Goal: Navigation & Orientation: Find specific page/section

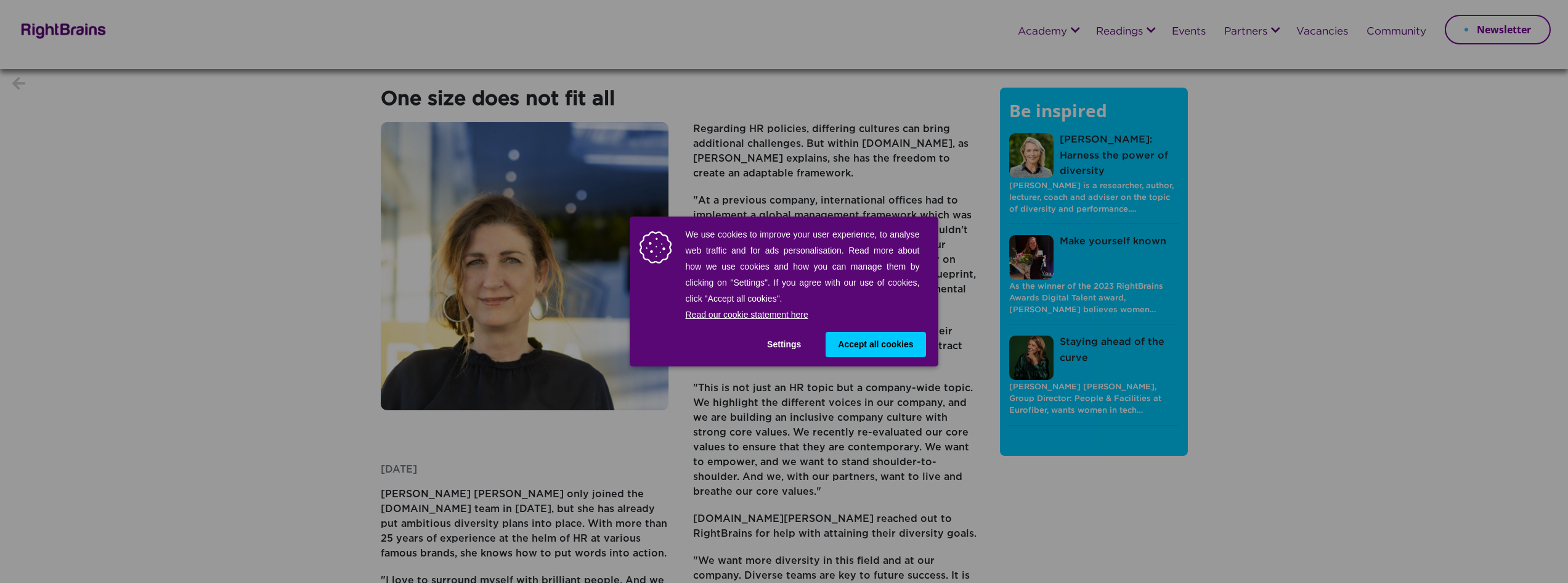
click at [879, 343] on span "Accept all cookies" at bounding box center [875, 344] width 75 height 13
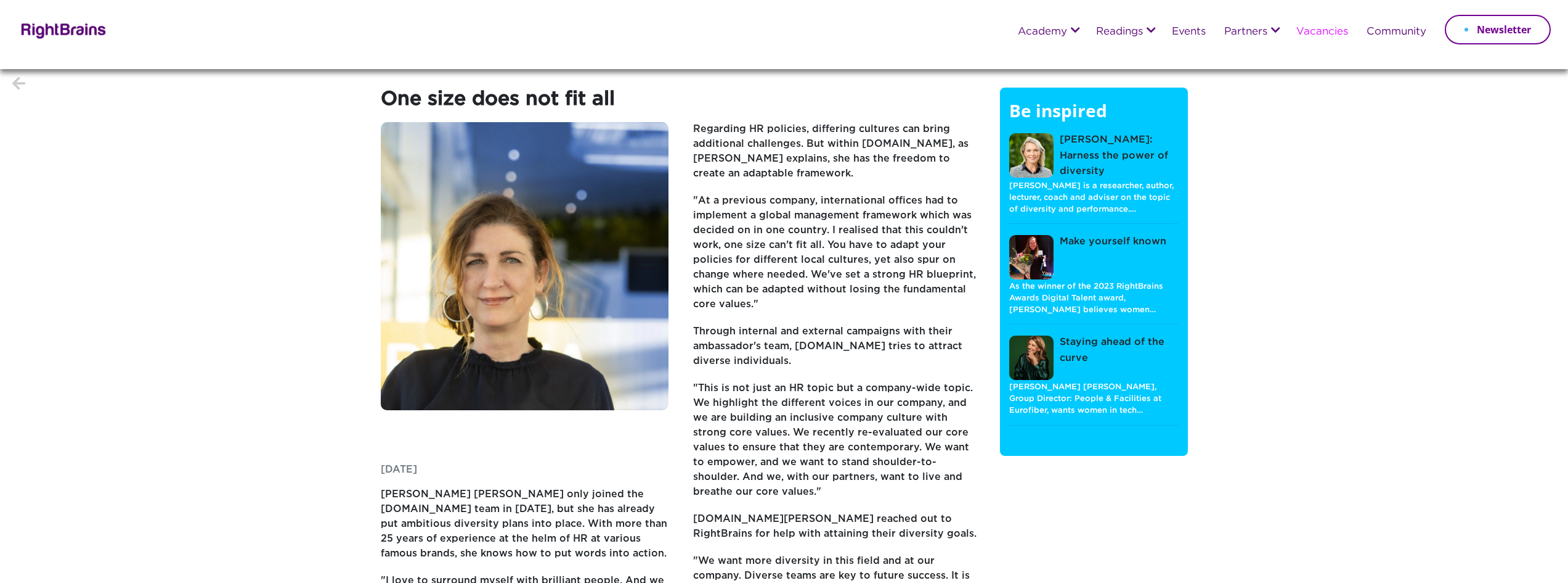
click at [1332, 34] on link "Vacancies" at bounding box center [1322, 32] width 52 height 11
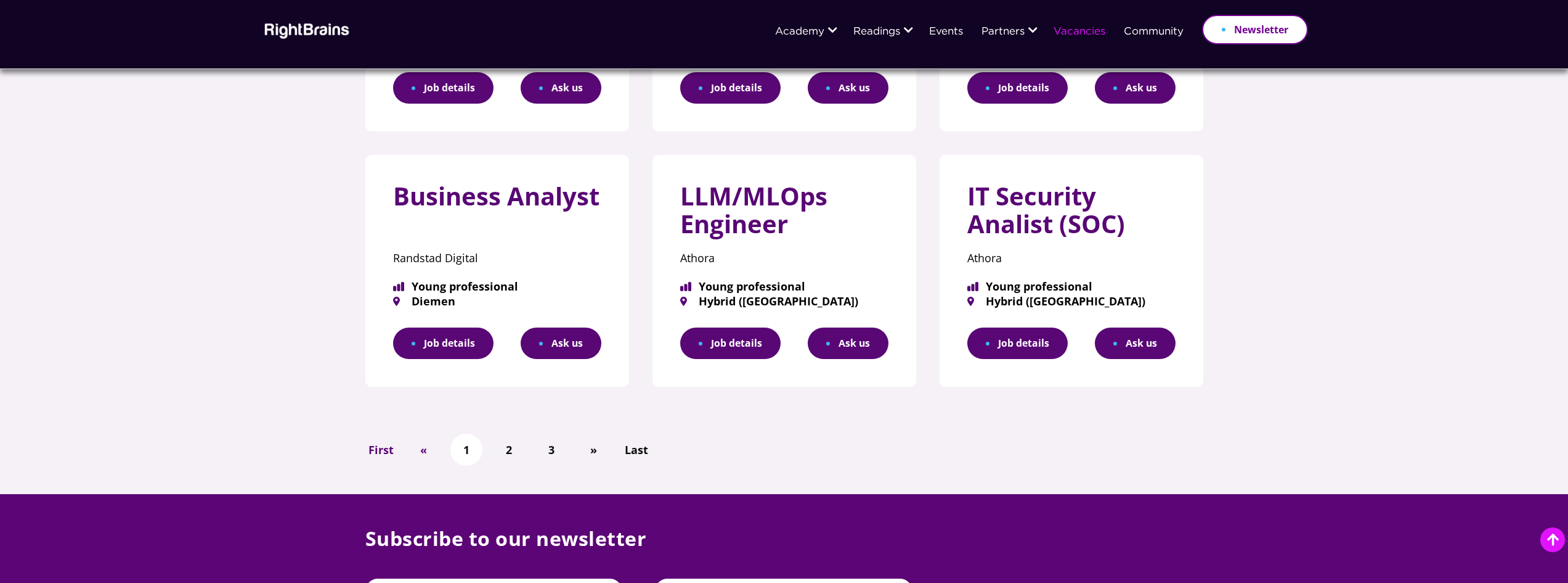
scroll to position [678, 0]
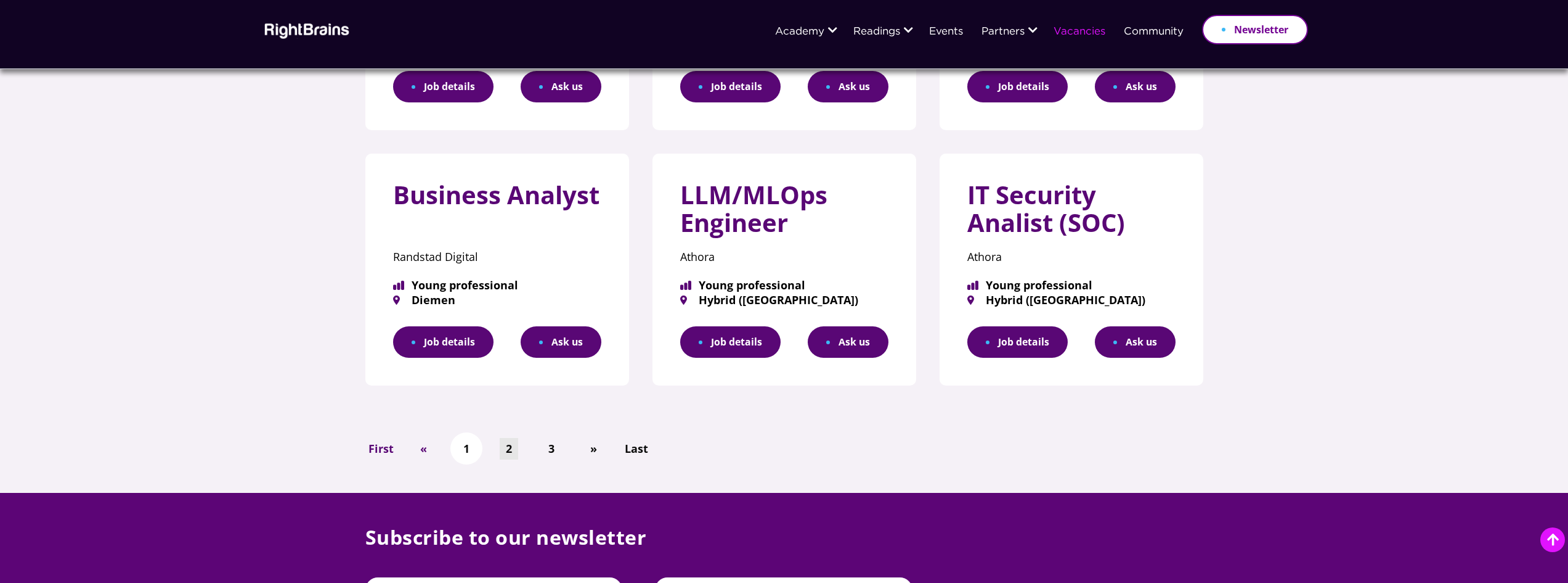
click at [508, 447] on link "2" at bounding box center [509, 448] width 19 height 21
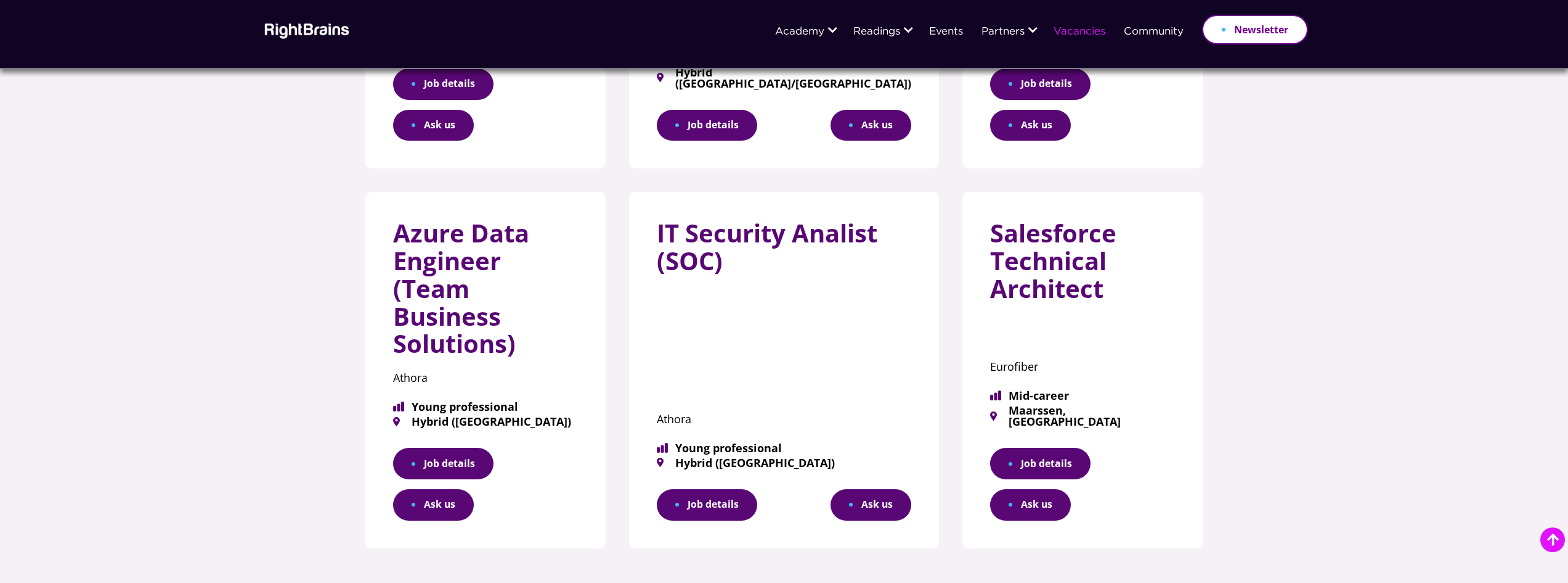
scroll to position [740, 0]
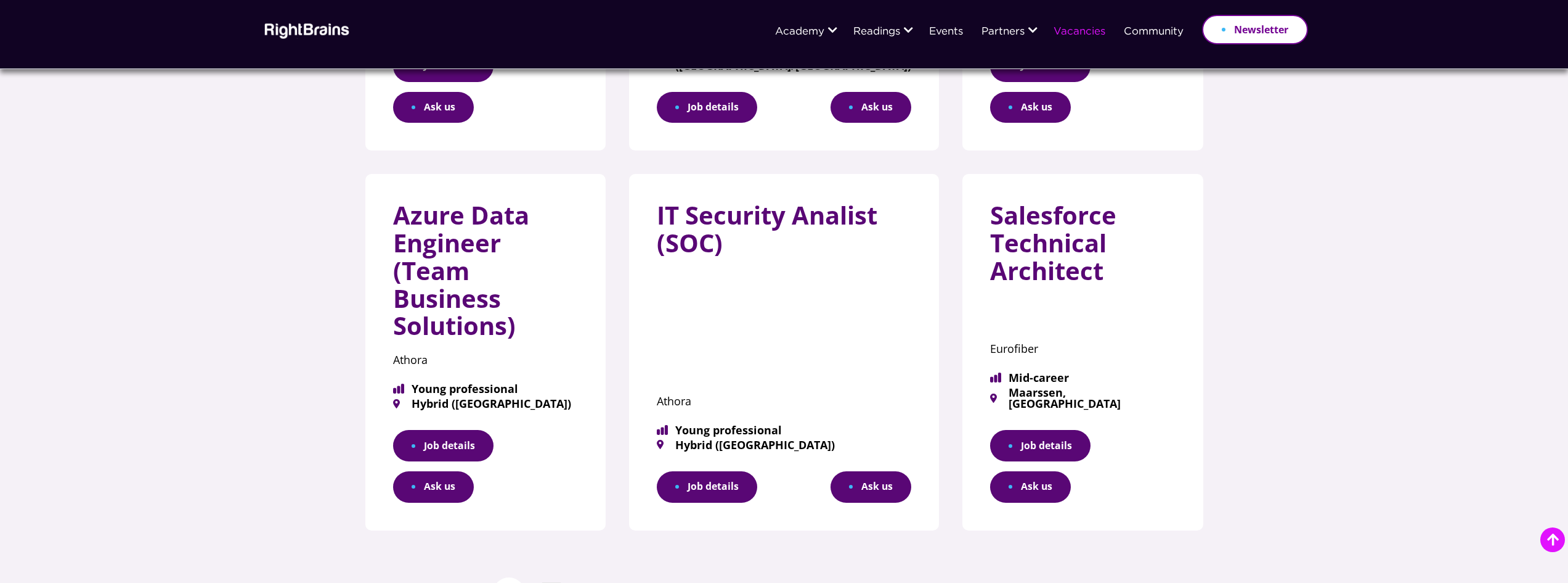
click at [546, 582] on link "3" at bounding box center [551, 593] width 19 height 21
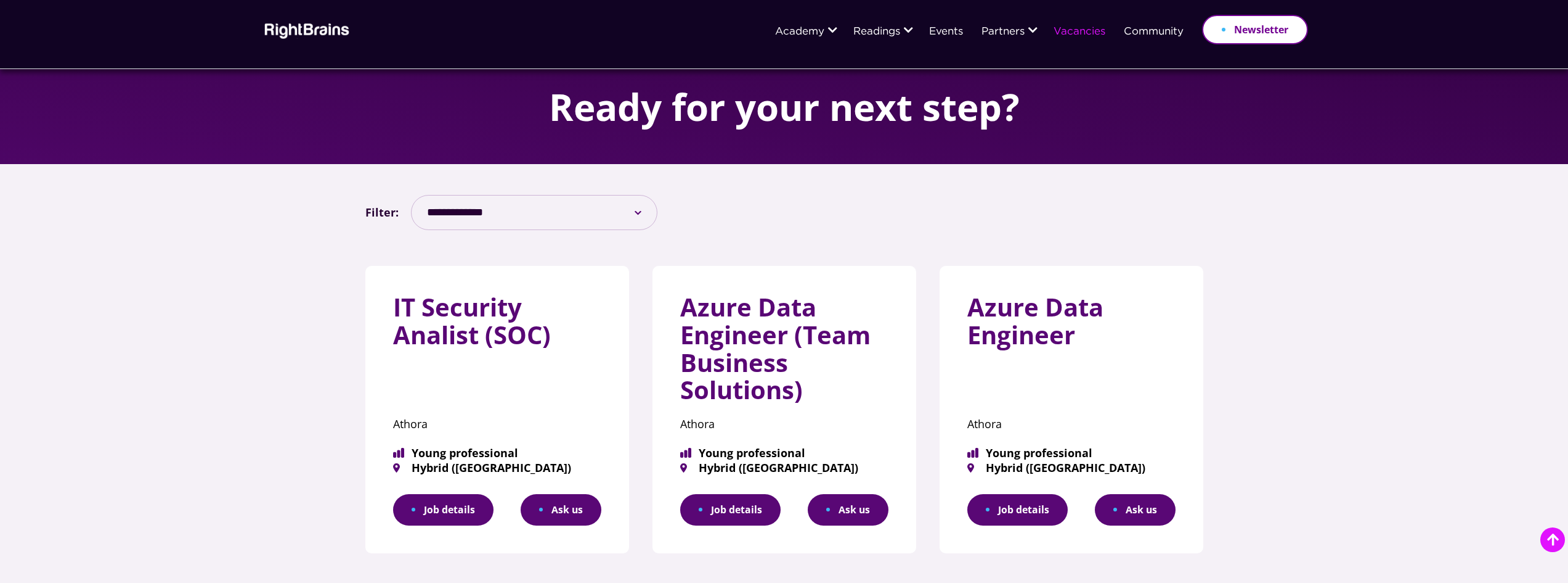
scroll to position [123, 0]
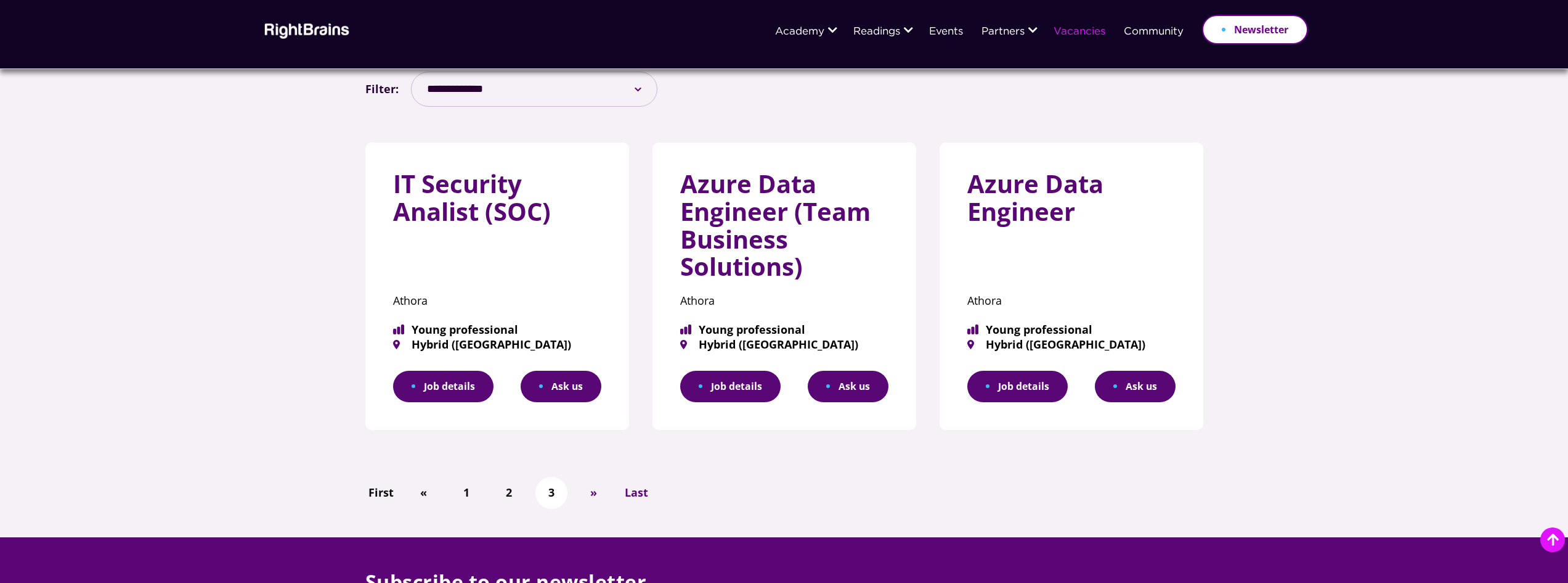
click at [1002, 378] on link "Job details" at bounding box center [1017, 386] width 100 height 32
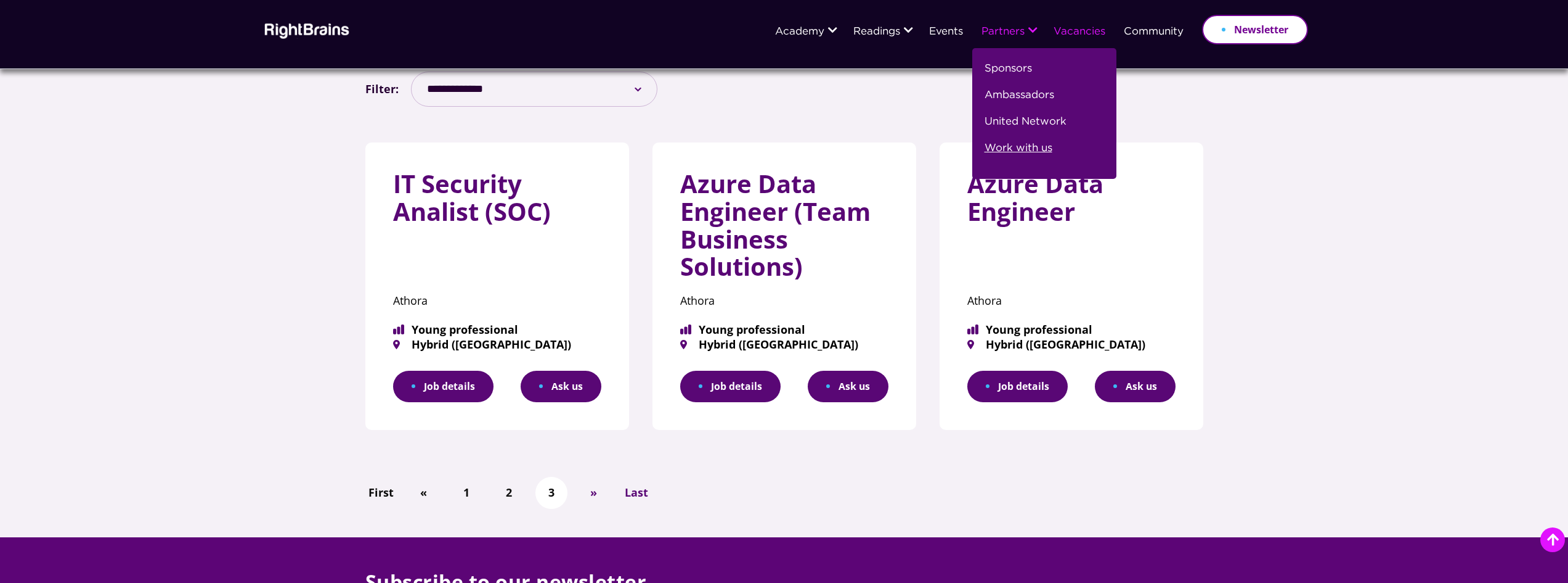
click at [1010, 146] on link "Work with us" at bounding box center [1018, 153] width 68 height 26
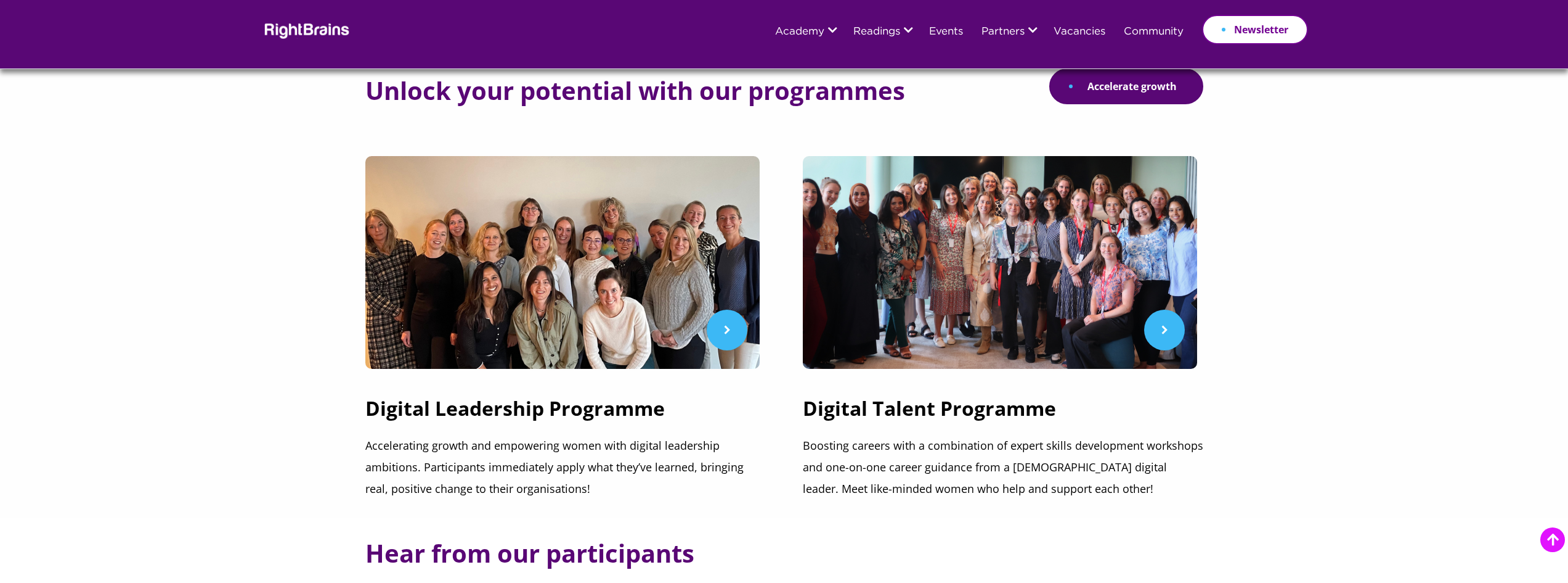
scroll to position [354, 0]
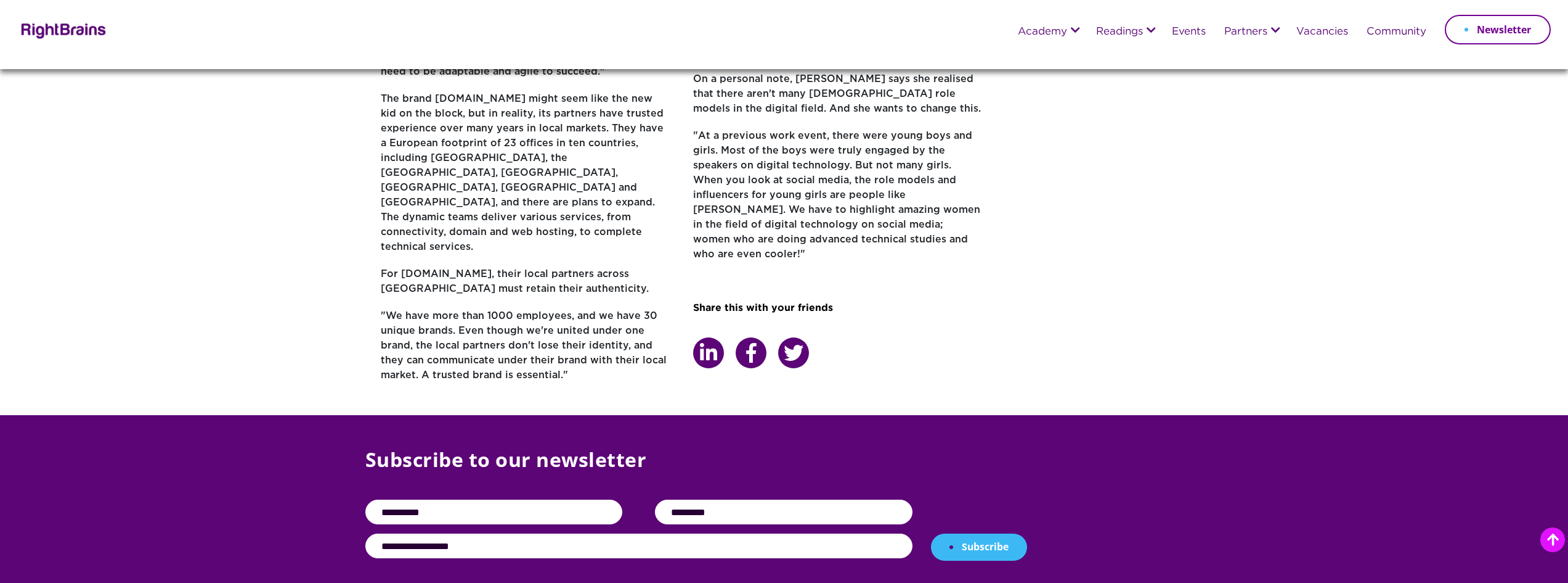
scroll to position [555, 0]
